Goal: Task Accomplishment & Management: Manage account settings

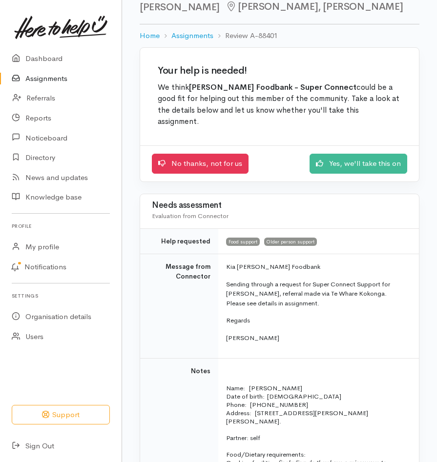
scroll to position [45, 0]
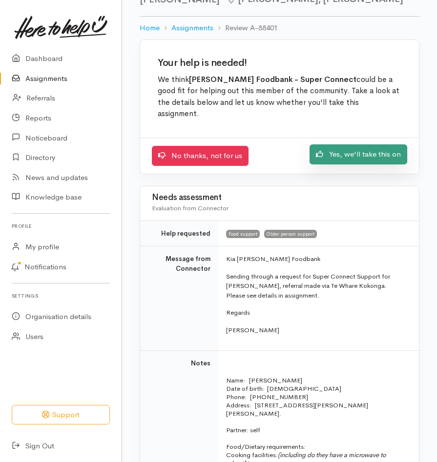
click at [334, 152] on link "Yes, we'll take this on" at bounding box center [359, 155] width 98 height 20
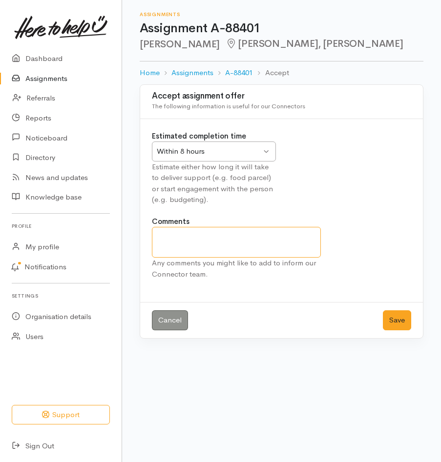
click at [171, 239] on textarea "Comments" at bounding box center [236, 242] width 169 height 31
type textarea "We delivered the first of the boxes yesterday"
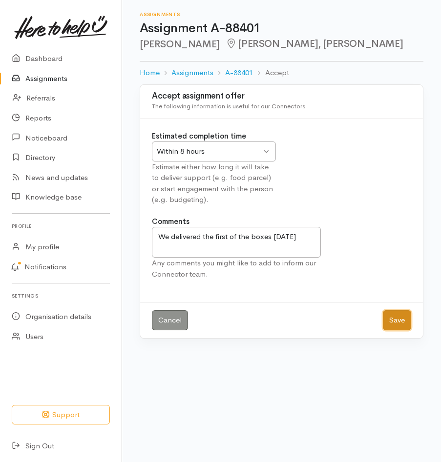
click at [390, 316] on button "Save" at bounding box center [397, 321] width 28 height 20
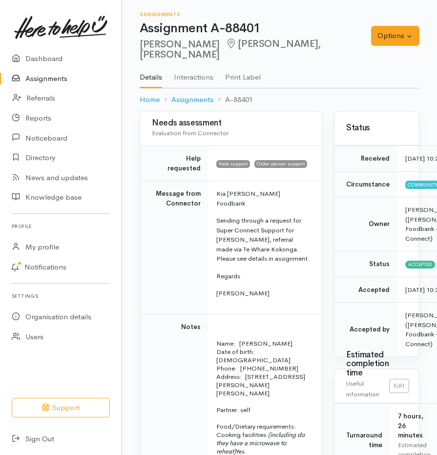
click at [175, 249] on td "Message from Connector" at bounding box center [174, 247] width 68 height 133
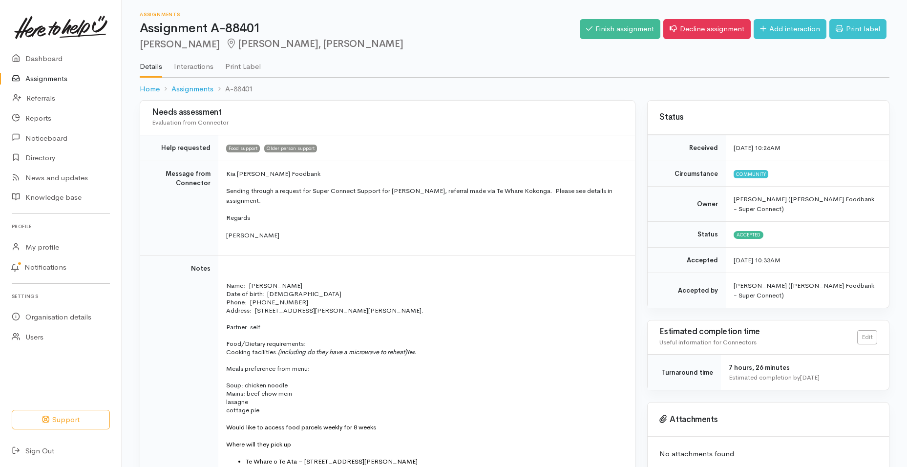
click at [440, 389] on p "Mains: beef chow mein" at bounding box center [424, 393] width 397 height 8
click at [41, 74] on link "Assignments" at bounding box center [61, 79] width 122 height 20
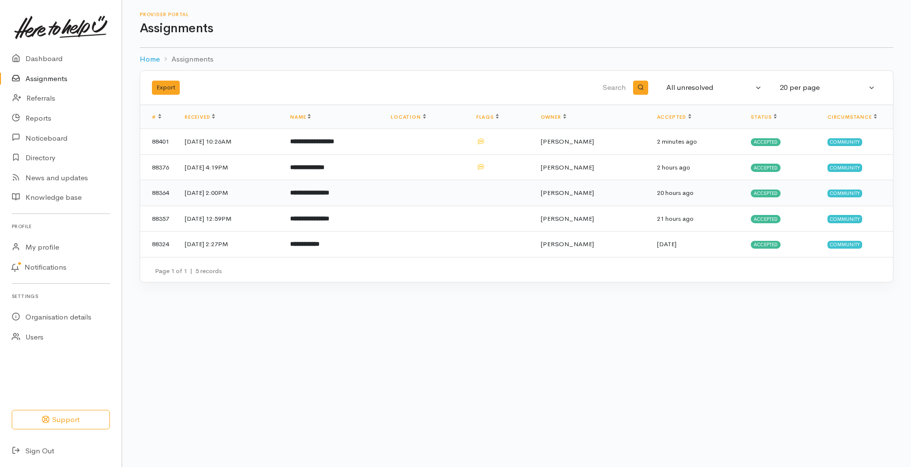
click at [766, 192] on span "Accepted" at bounding box center [766, 193] width 30 height 8
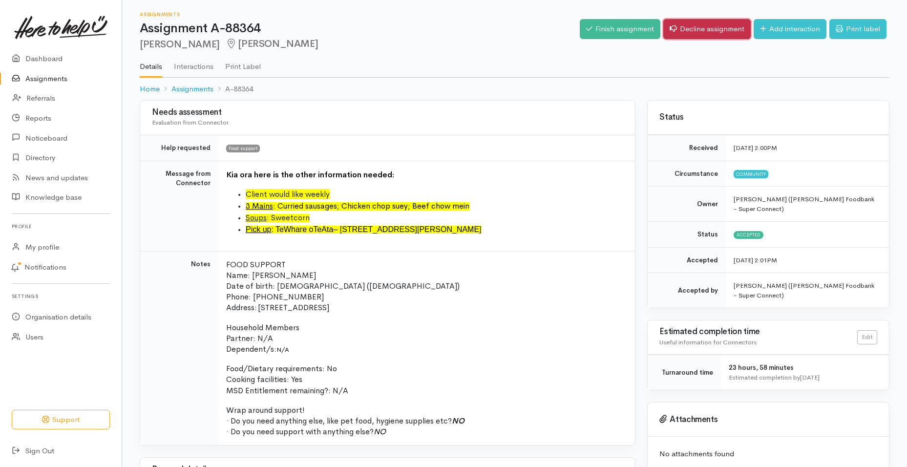
click at [691, 28] on link "Decline assignment" at bounding box center [706, 29] width 87 height 20
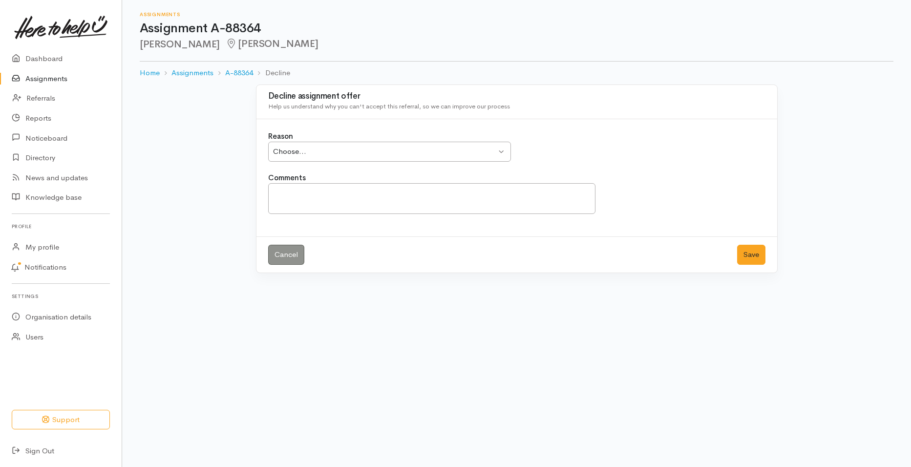
click at [496, 150] on div "Choose..." at bounding box center [385, 151] width 224 height 11
click at [305, 197] on textarea "Comments" at bounding box center [432, 198] width 328 height 31
type textarea "Duplicate entry"
click at [739, 255] on button "Save" at bounding box center [751, 255] width 28 height 20
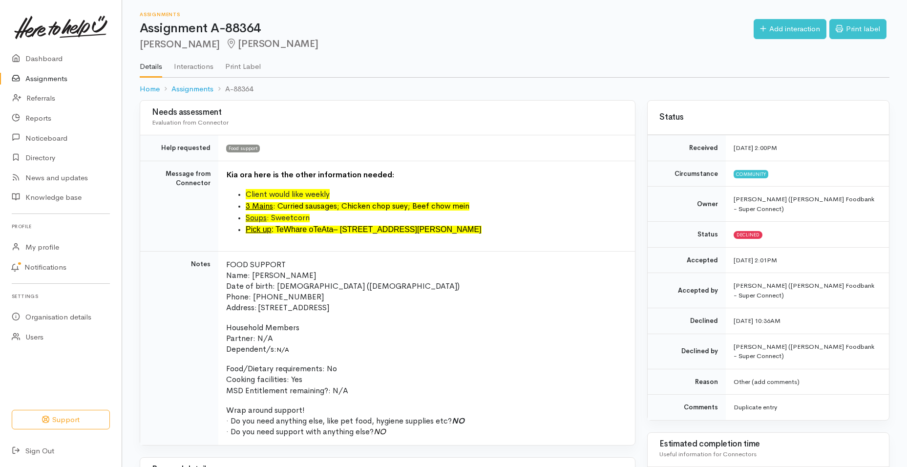
click at [40, 76] on link "Assignments" at bounding box center [61, 79] width 122 height 20
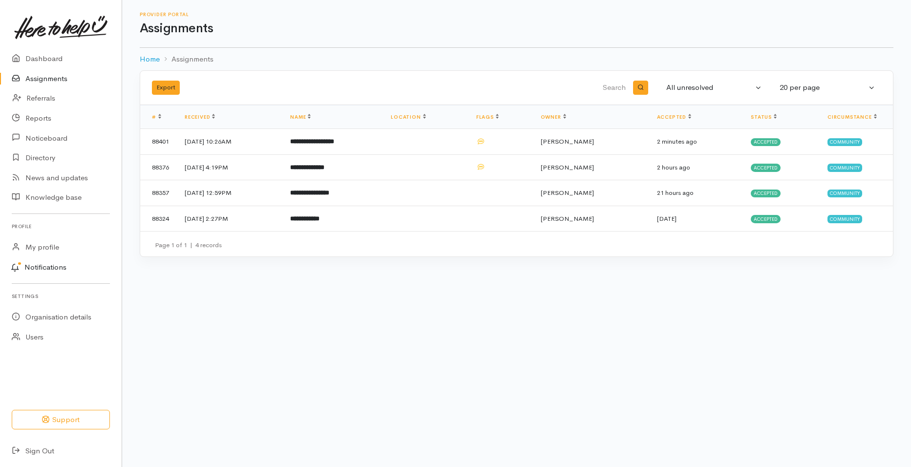
click at [46, 269] on link "Notifications" at bounding box center [59, 267] width 125 height 21
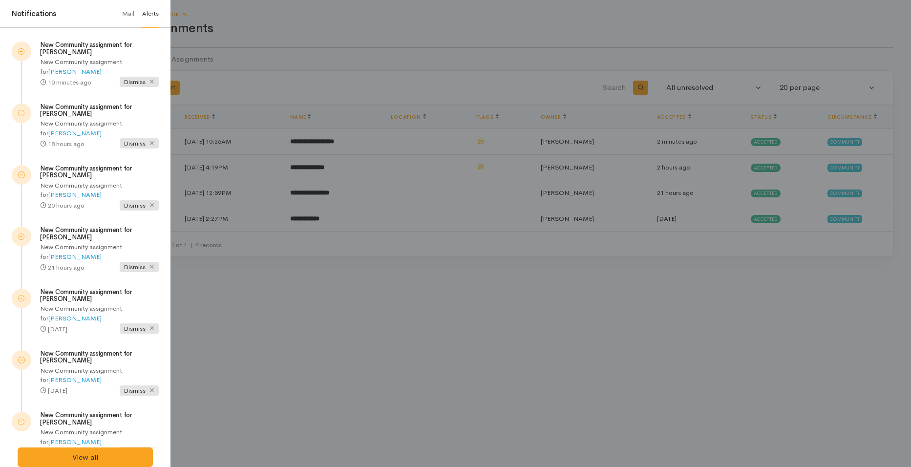
click at [257, 312] on div at bounding box center [455, 233] width 911 height 467
